Goal: Check status: Check status

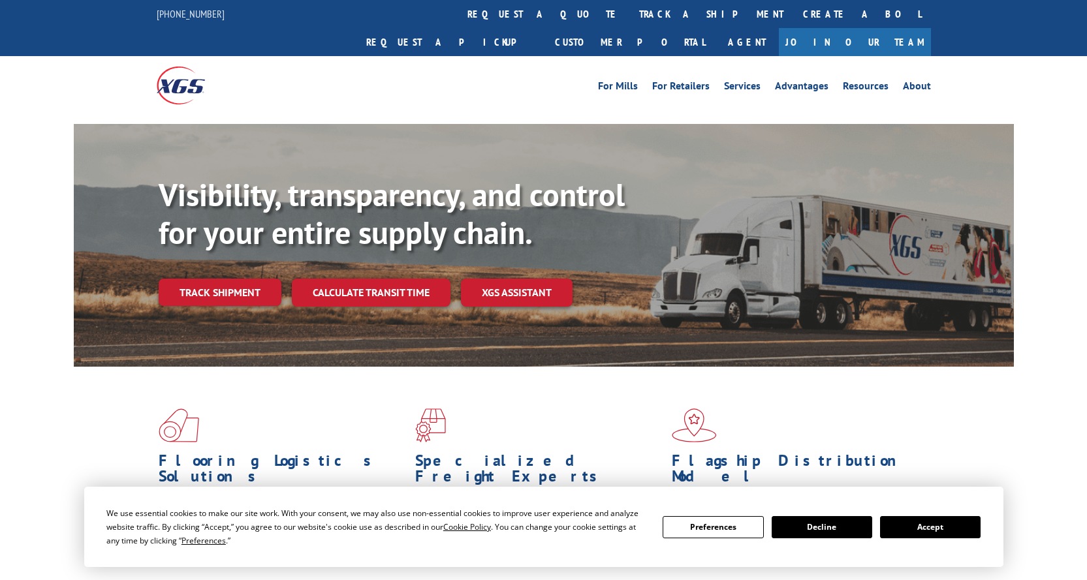
click at [222, 292] on div "Visibility, transparency, and control for your entire supply chain. Track shipm…" at bounding box center [586, 267] width 855 height 182
click at [231, 279] on link "Track shipment" at bounding box center [220, 292] width 123 height 27
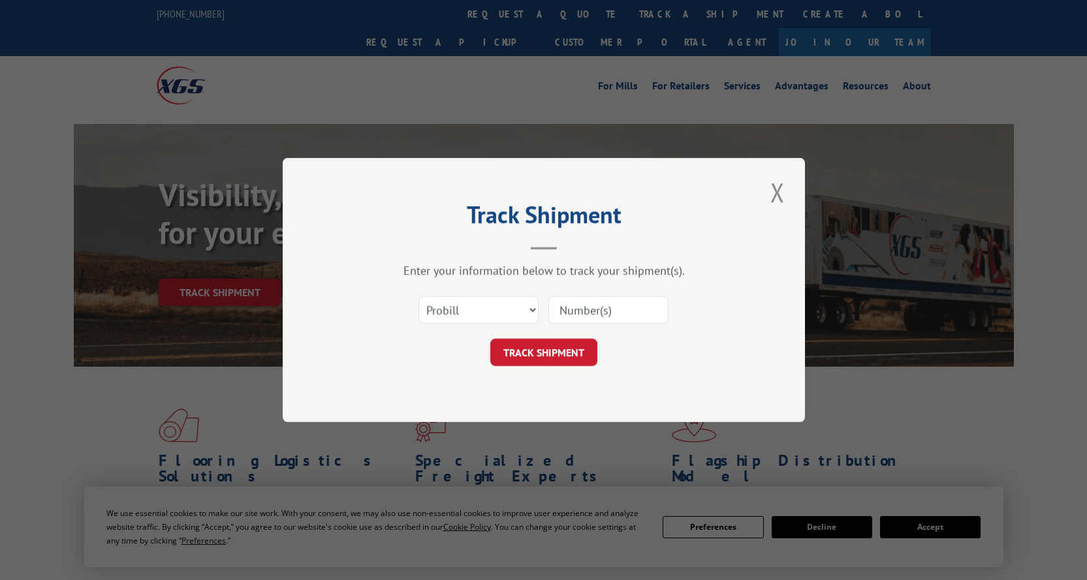
click at [595, 309] on input at bounding box center [608, 309] width 120 height 27
type input "4718460"
click button "TRACK SHIPMENT" at bounding box center [543, 352] width 107 height 27
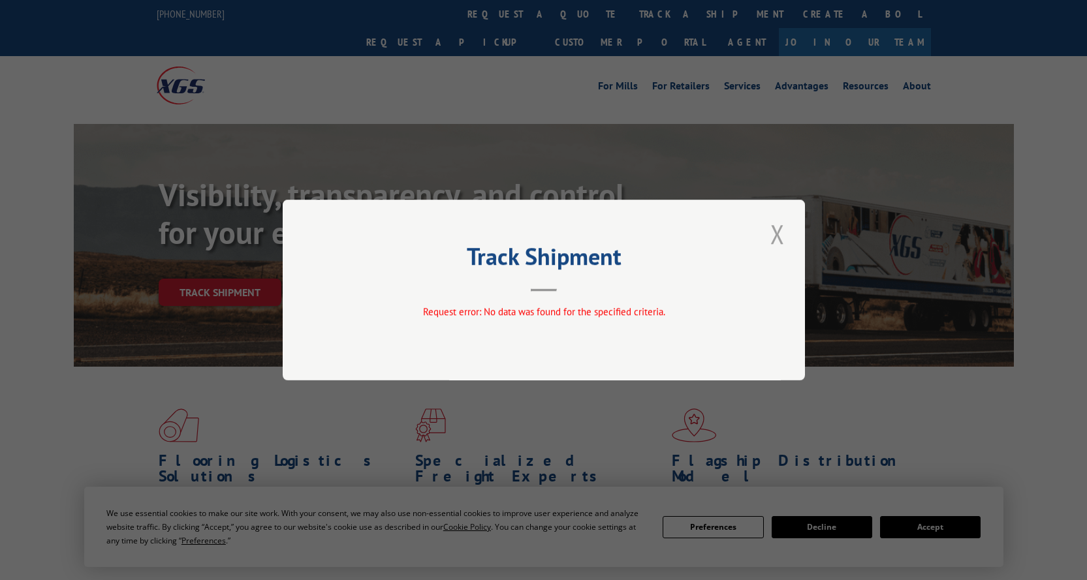
click at [778, 229] on button "Close modal" at bounding box center [777, 234] width 22 height 36
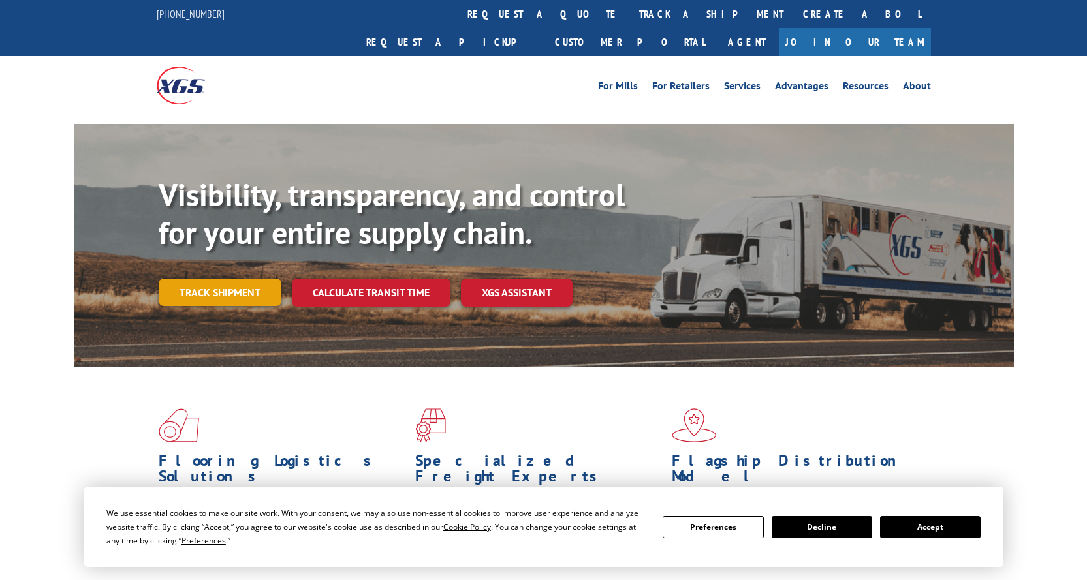
click at [206, 279] on link "Track shipment" at bounding box center [220, 292] width 123 height 27
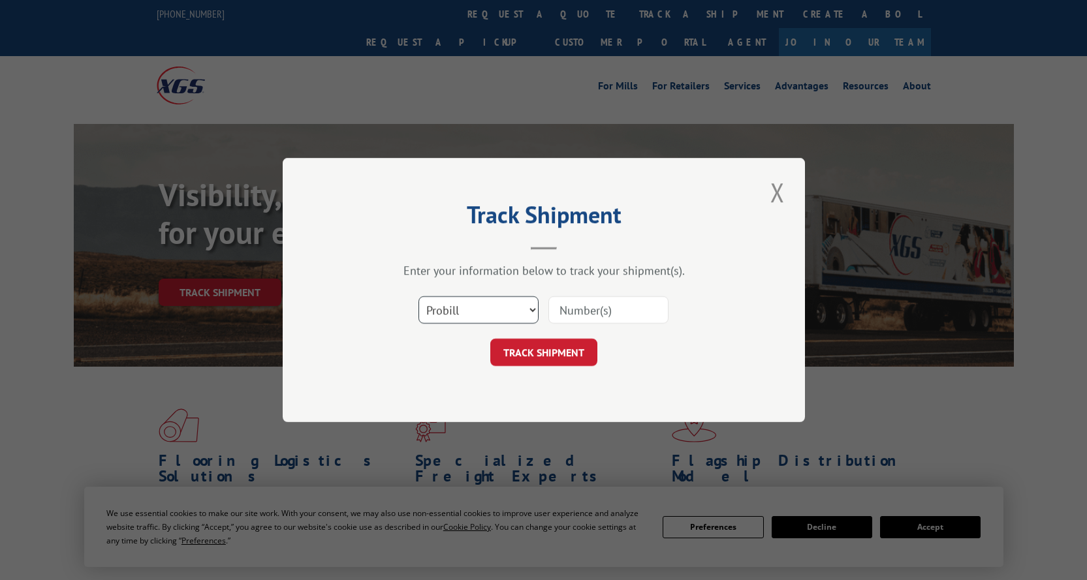
click at [483, 316] on select "Select category... Probill BOL PO" at bounding box center [478, 309] width 120 height 27
select select "bol"
click at [418, 296] on select "Select category... Probill BOL PO" at bounding box center [478, 309] width 120 height 27
click at [609, 321] on input at bounding box center [608, 309] width 120 height 27
type input "4718460"
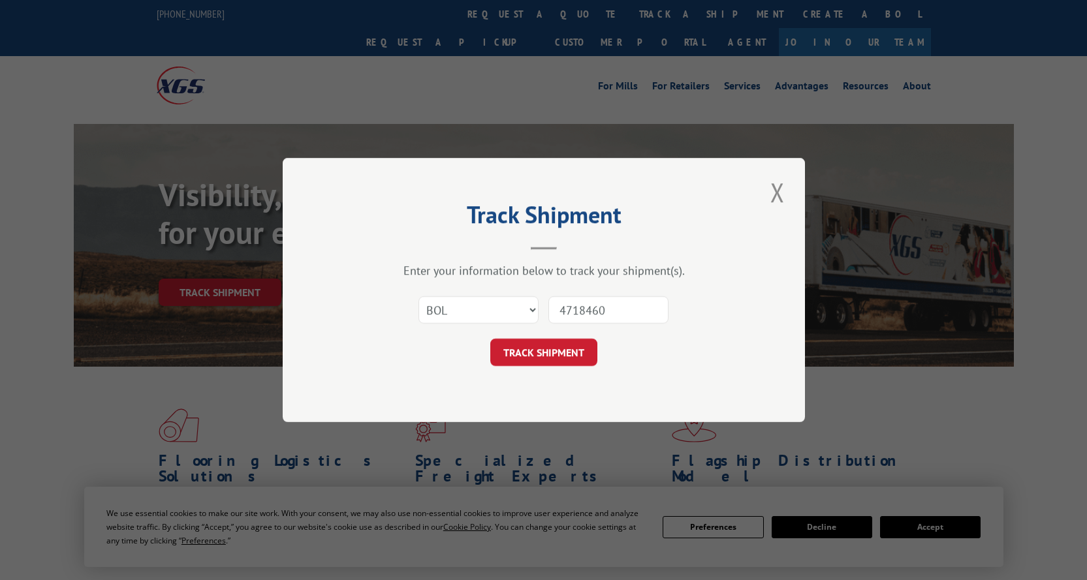
click button "TRACK SHIPMENT" at bounding box center [543, 352] width 107 height 27
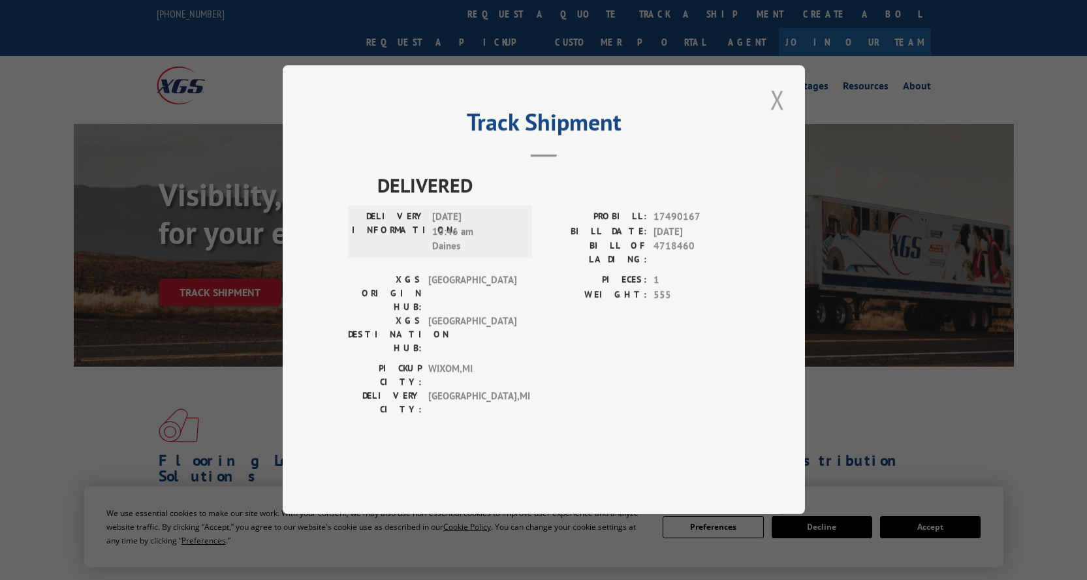
click at [777, 118] on button "Close modal" at bounding box center [777, 100] width 22 height 36
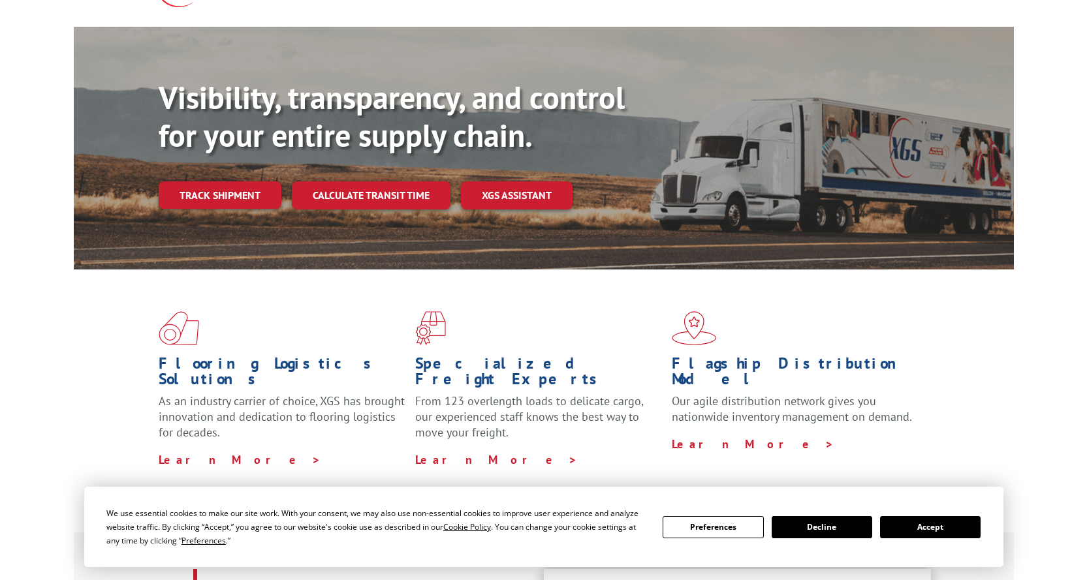
scroll to position [65, 0]
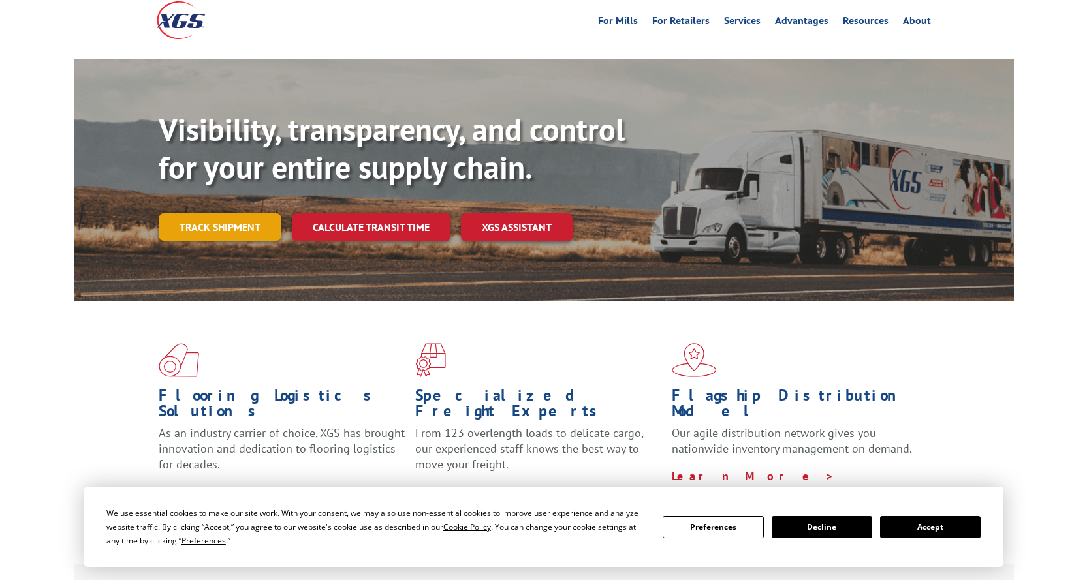
click at [279, 213] on link "Track shipment" at bounding box center [220, 226] width 123 height 27
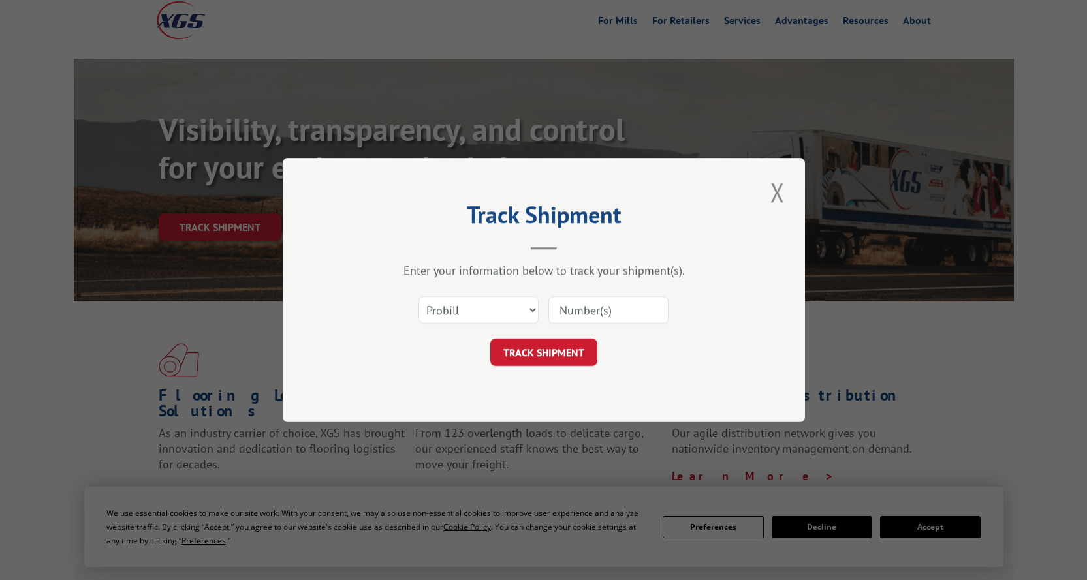
click at [622, 309] on input at bounding box center [608, 309] width 120 height 27
click at [499, 308] on select "Select category... Probill BOL PO" at bounding box center [478, 309] width 120 height 27
select select "bol"
click at [418, 296] on select "Select category... Probill BOL PO" at bounding box center [478, 309] width 120 height 27
click at [596, 311] on input at bounding box center [608, 309] width 120 height 27
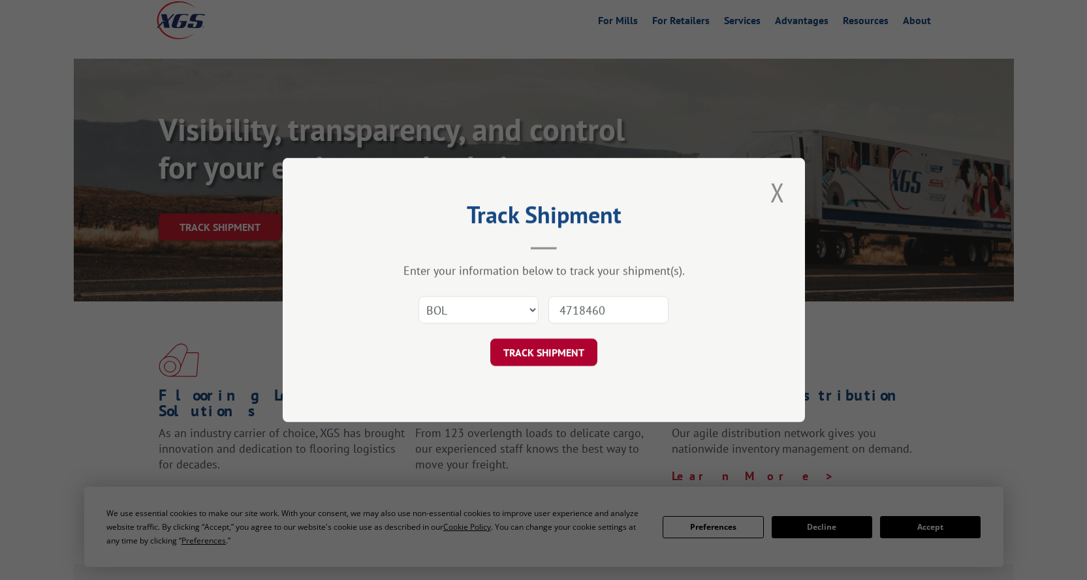
type input "4718460"
click at [541, 356] on button "TRACK SHIPMENT" at bounding box center [543, 352] width 107 height 27
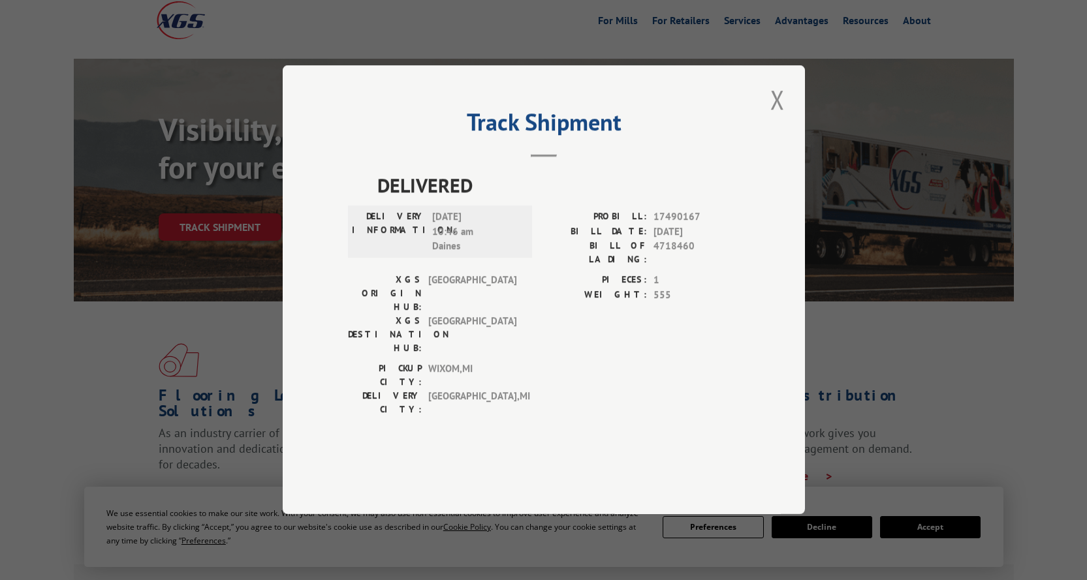
click at [85, 358] on div "Track Shipment DELIVERED DELIVERY INFORMATION: [DATE] 10:46 am Daines PROBILL: …" at bounding box center [543, 290] width 1087 height 580
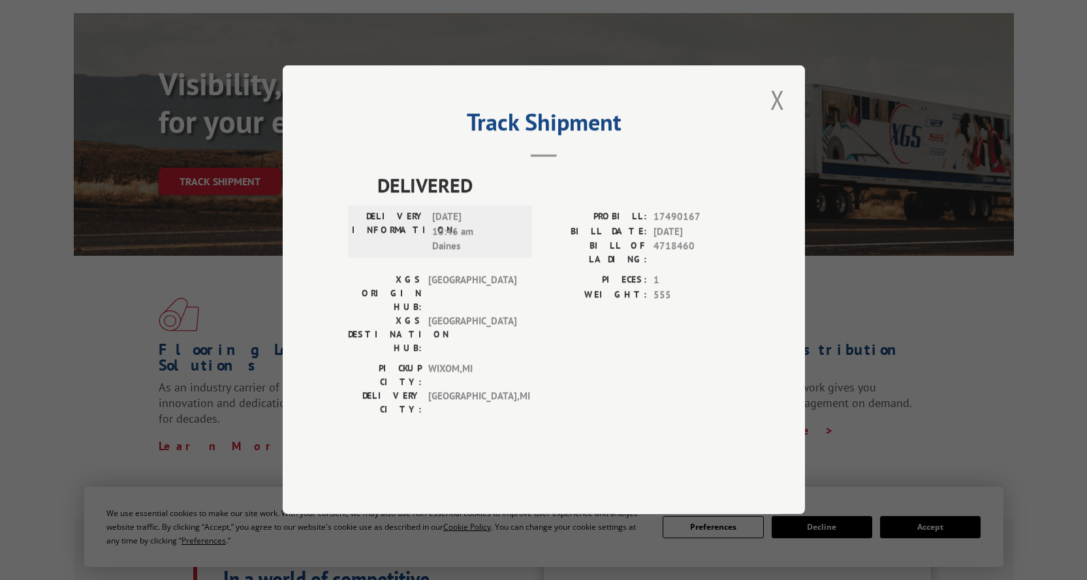
scroll to position [131, 0]
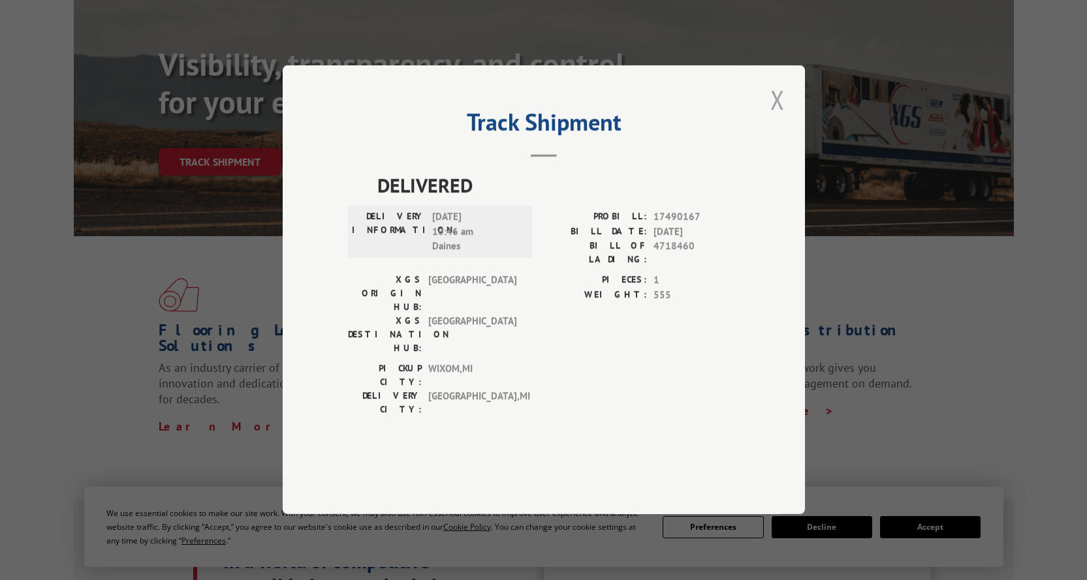
click at [774, 118] on button "Close modal" at bounding box center [777, 100] width 22 height 36
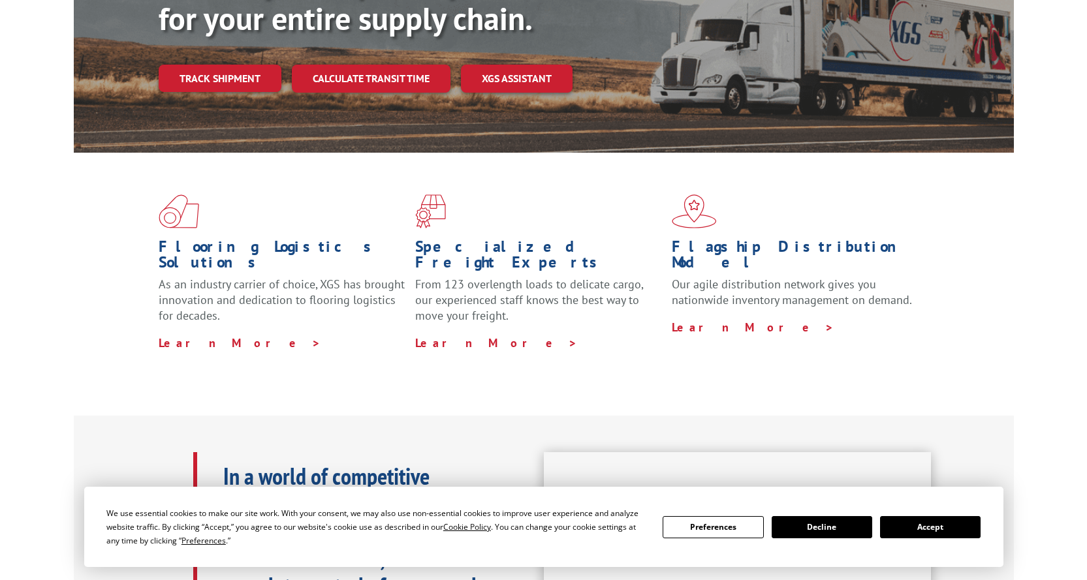
scroll to position [0, 0]
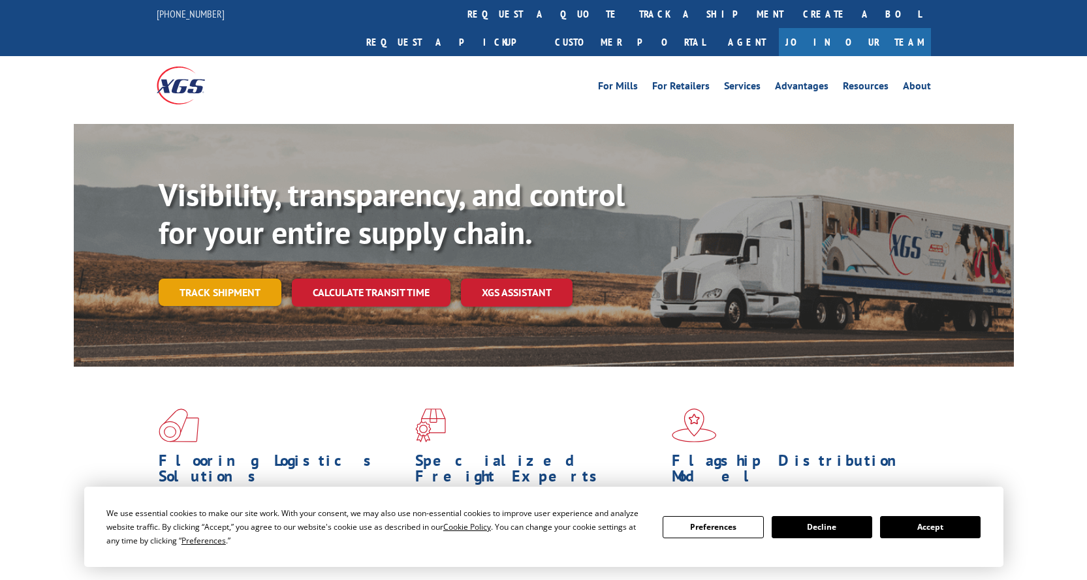
click at [230, 279] on link "Track shipment" at bounding box center [220, 292] width 123 height 27
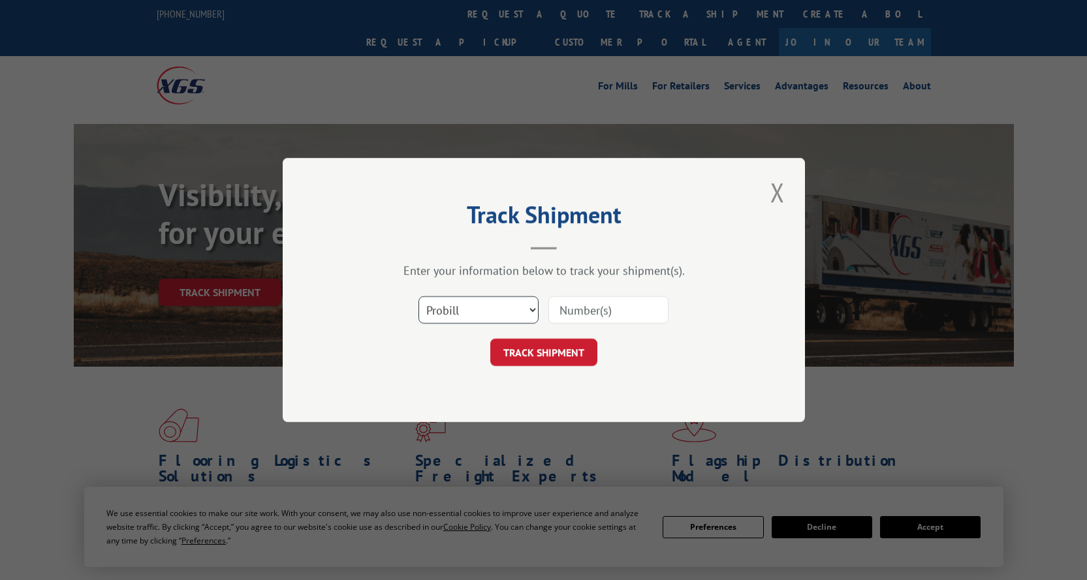
click at [460, 309] on select "Select category... Probill BOL PO" at bounding box center [478, 309] width 120 height 27
click at [599, 311] on input at bounding box center [608, 309] width 120 height 27
click at [533, 309] on select "Select category... Probill BOL PO" at bounding box center [478, 309] width 120 height 27
select select "bol"
click at [418, 296] on select "Select category... Probill BOL PO" at bounding box center [478, 309] width 120 height 27
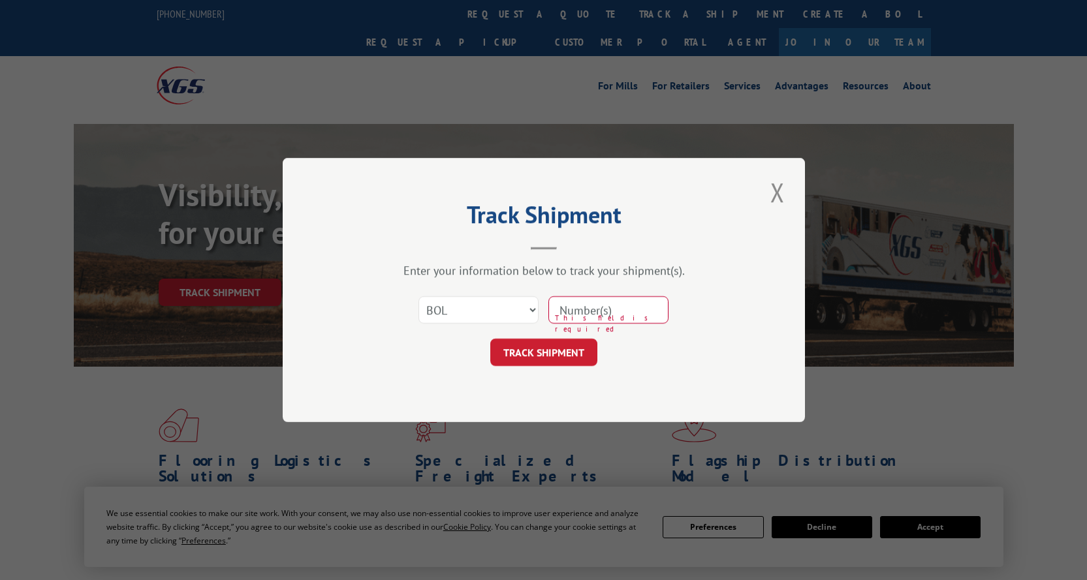
click at [460, 371] on div "Track Shipment Enter your information below to track your shipment(s). Select c…" at bounding box center [544, 290] width 522 height 264
drag, startPoint x: 587, startPoint y: 300, endPoint x: 562, endPoint y: 291, distance: 26.7
click at [587, 300] on input at bounding box center [608, 309] width 120 height 27
type input "4718460"
click button "TRACK SHIPMENT" at bounding box center [543, 352] width 107 height 27
